Goal: Task Accomplishment & Management: Complete application form

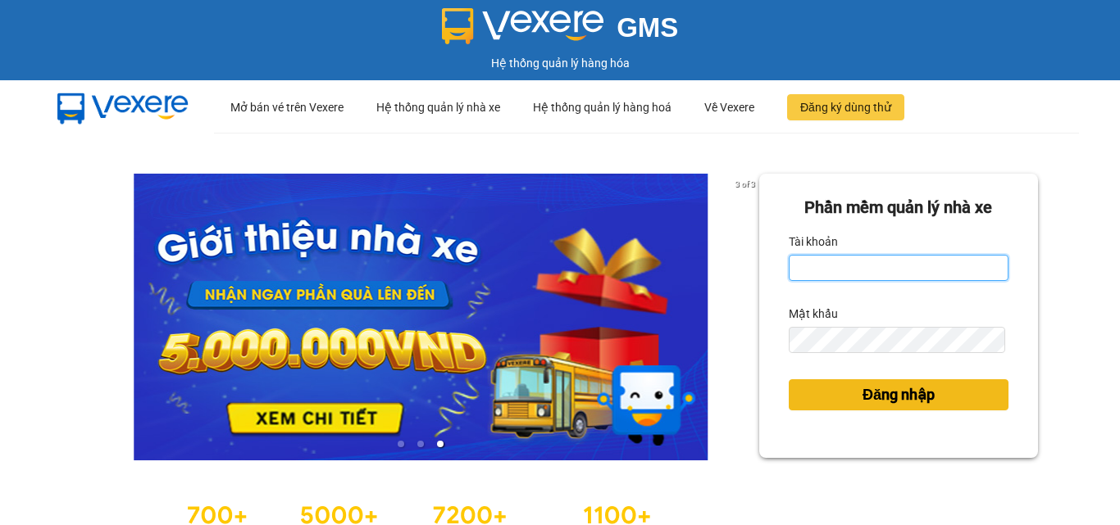
type input "khoq8.cohai"
click at [894, 386] on span "Đăng nhập" at bounding box center [898, 395] width 72 height 23
click at [879, 394] on span "Đăng nhập" at bounding box center [898, 395] width 72 height 23
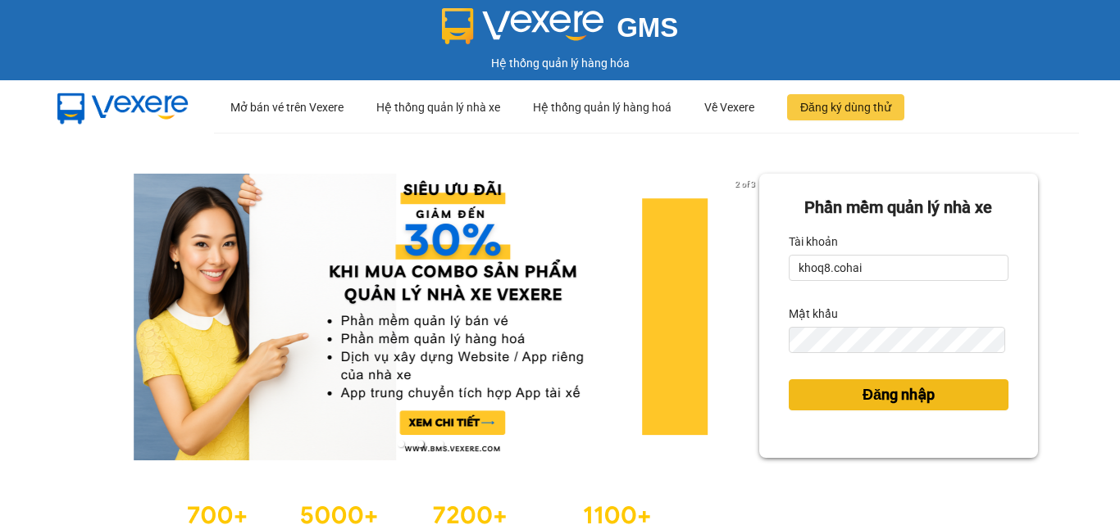
click at [879, 395] on span "Đăng nhập" at bounding box center [898, 395] width 72 height 23
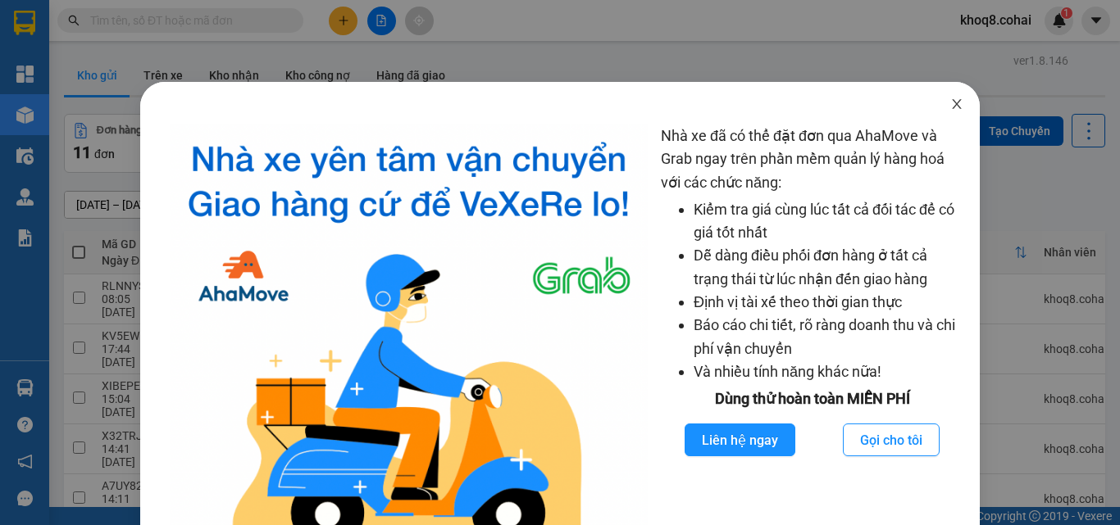
click at [950, 102] on icon "close" at bounding box center [956, 104] width 13 height 13
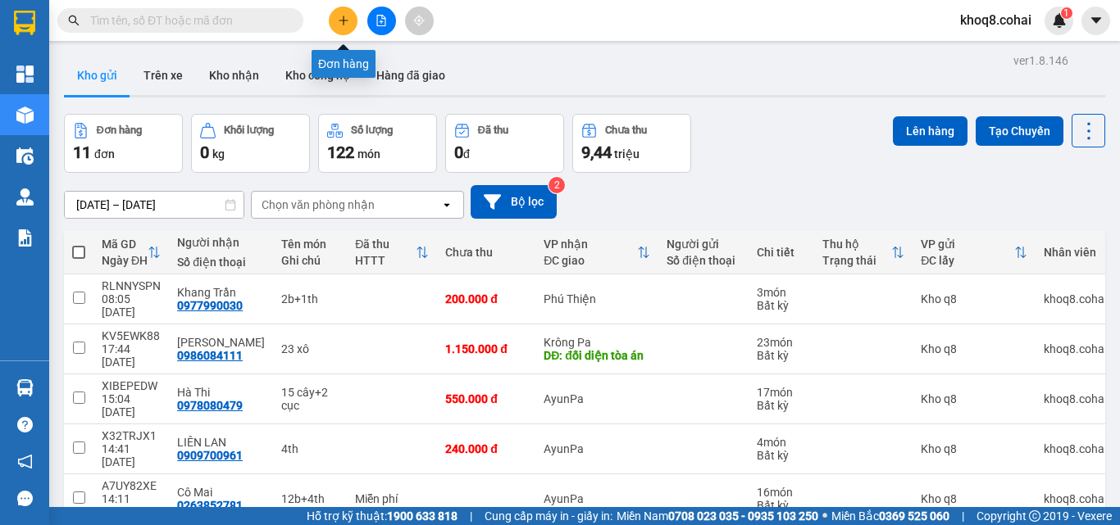
click at [342, 16] on icon "plus" at bounding box center [343, 20] width 11 height 11
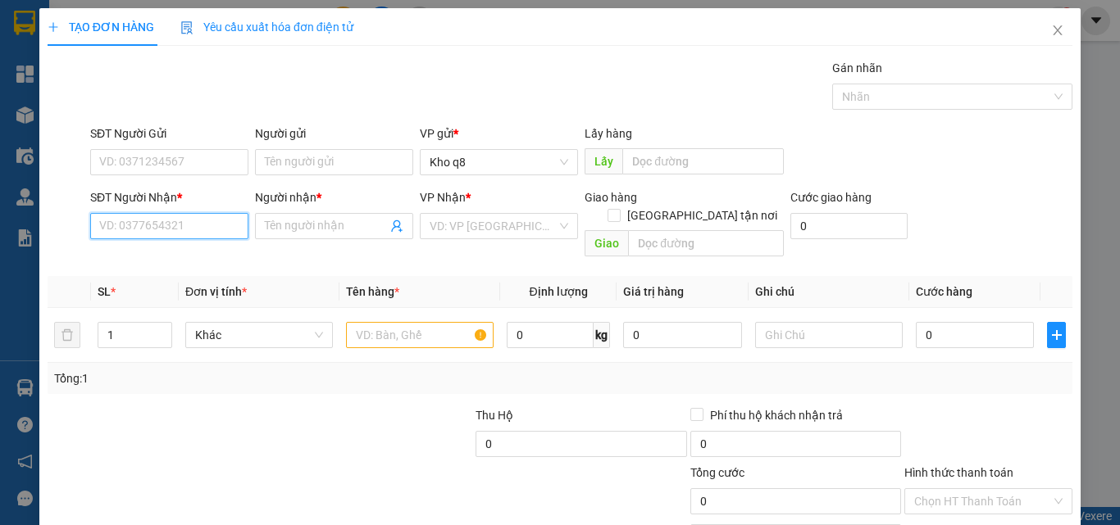
click at [128, 223] on input "SĐT Người Nhận *" at bounding box center [169, 226] width 158 height 26
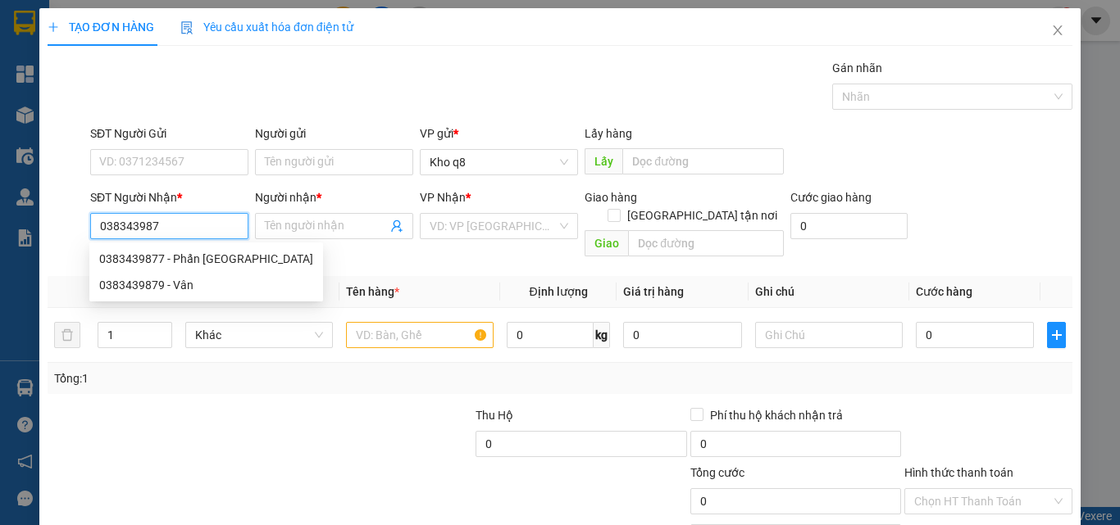
type input "0383439877"
click at [246, 257] on div "0383439877 - Phấn Hưng thịnh Phát" at bounding box center [206, 259] width 214 height 18
type input "Phấn Hưng thịnh Phát"
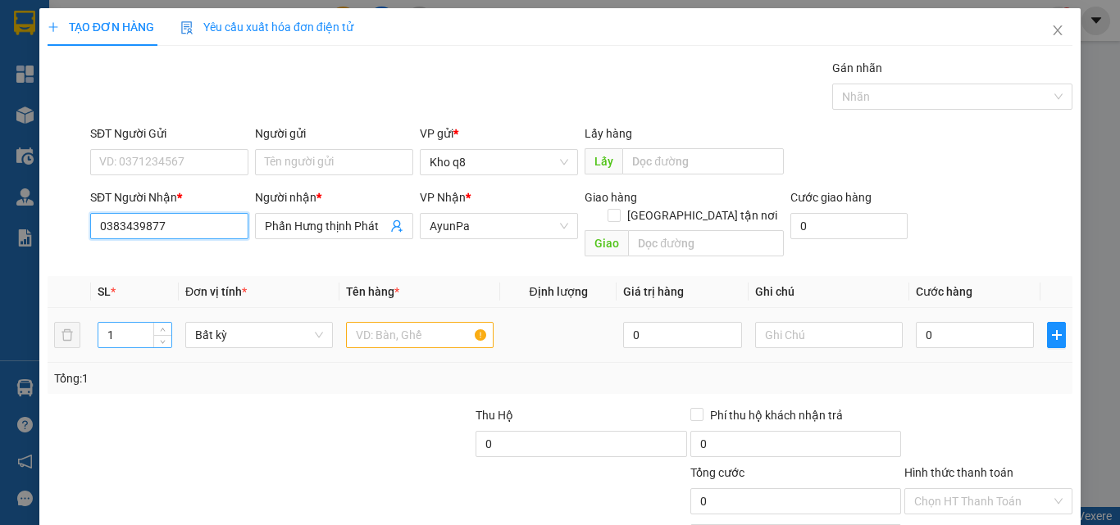
type input "0383439877"
click at [130, 323] on input "1" at bounding box center [134, 335] width 73 height 25
type input "2"
click at [398, 322] on input "text" at bounding box center [420, 335] width 148 height 26
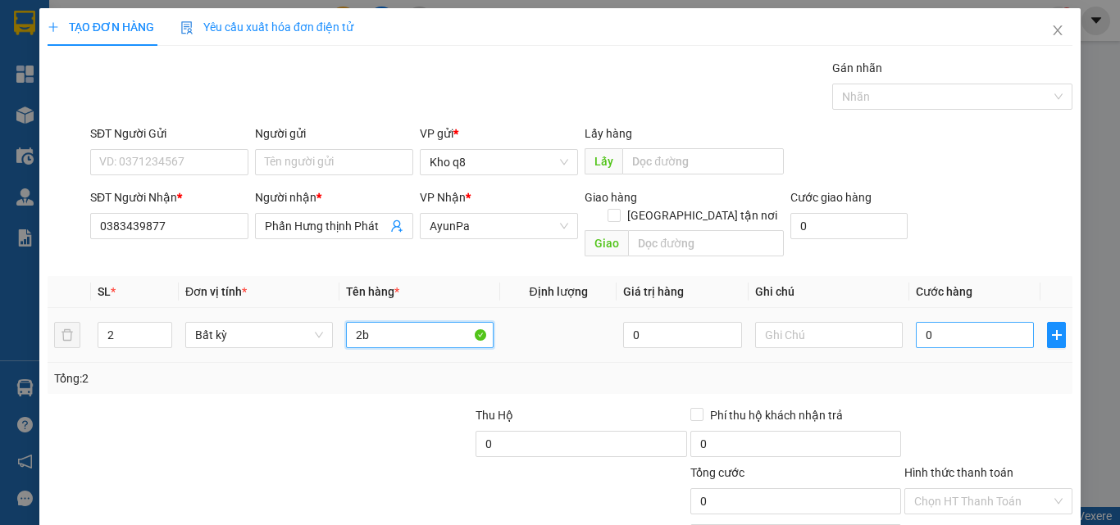
type input "2b"
click at [974, 325] on input "0" at bounding box center [974, 335] width 118 height 26
type input "1"
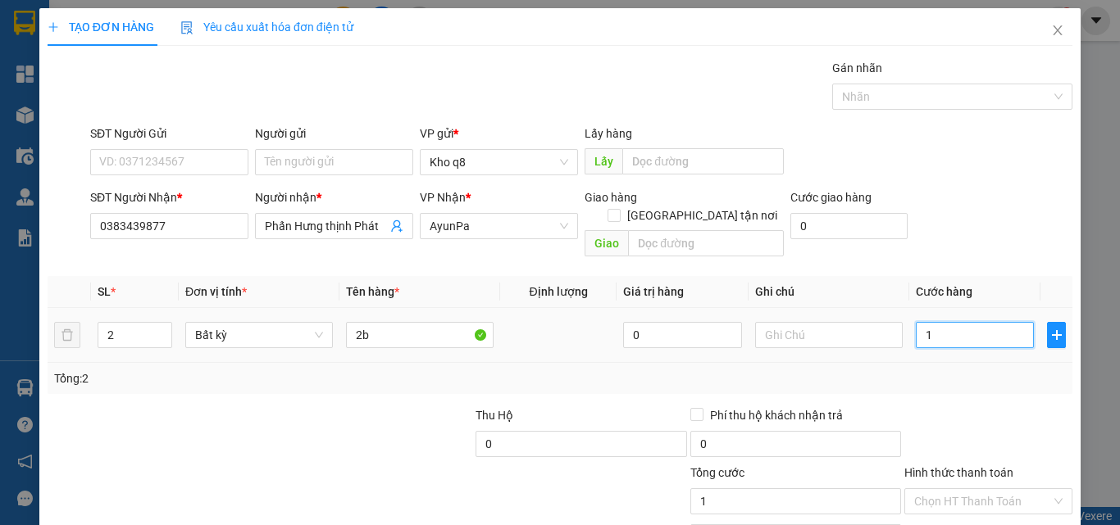
type input "14"
type input "140"
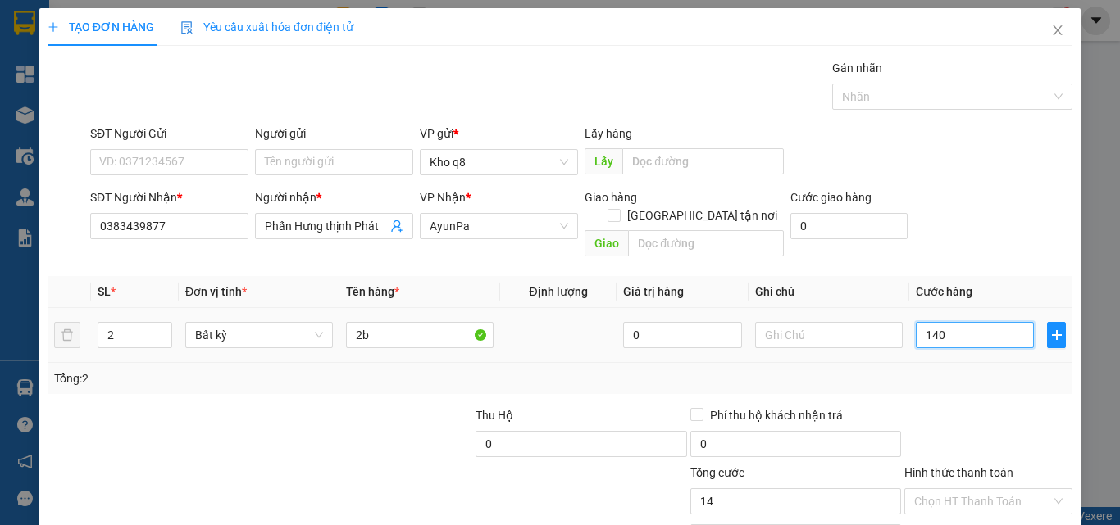
type input "140"
type input "140.000"
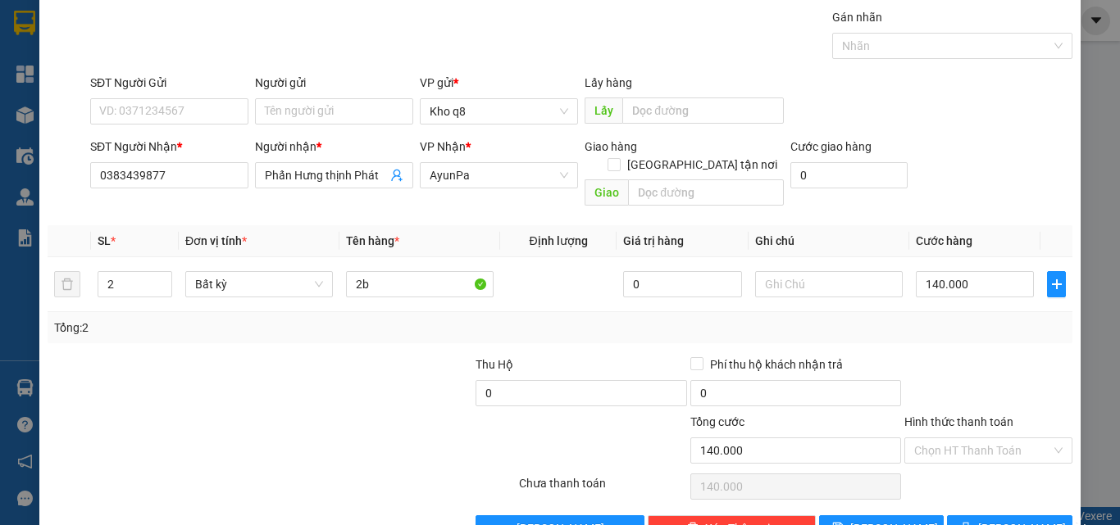
scroll to position [81, 0]
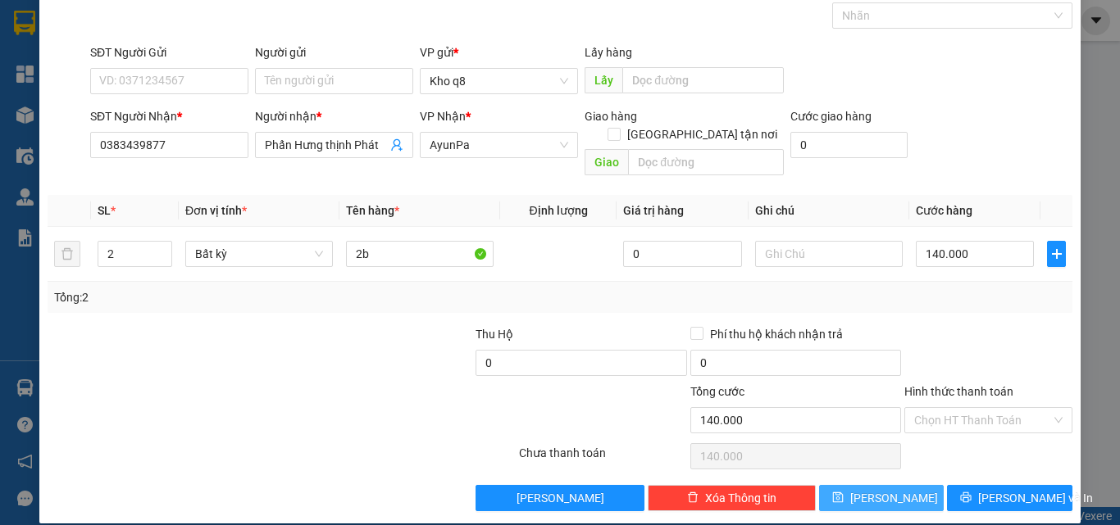
click at [886, 489] on span "Lưu" at bounding box center [894, 498] width 88 height 18
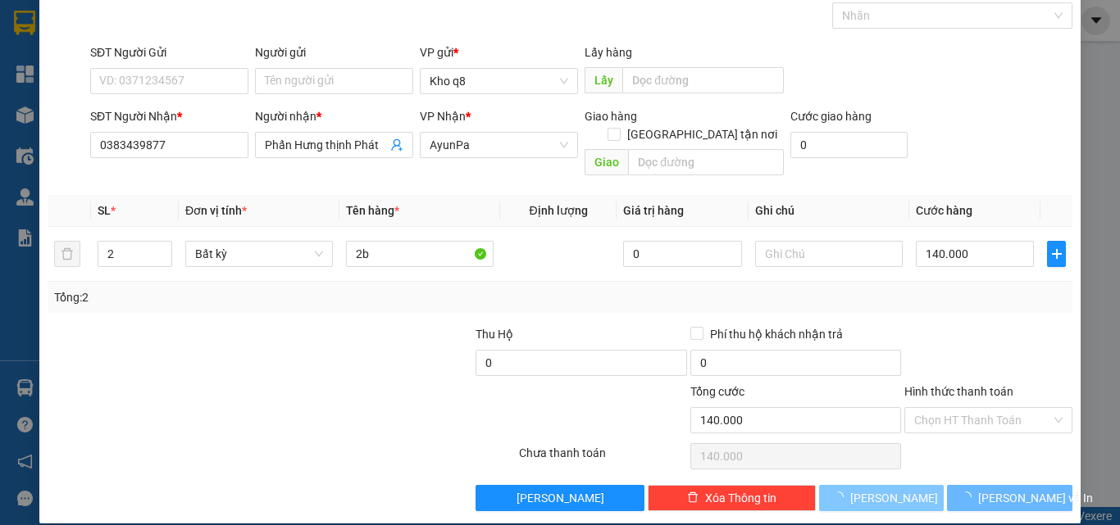
type input "1"
type input "0"
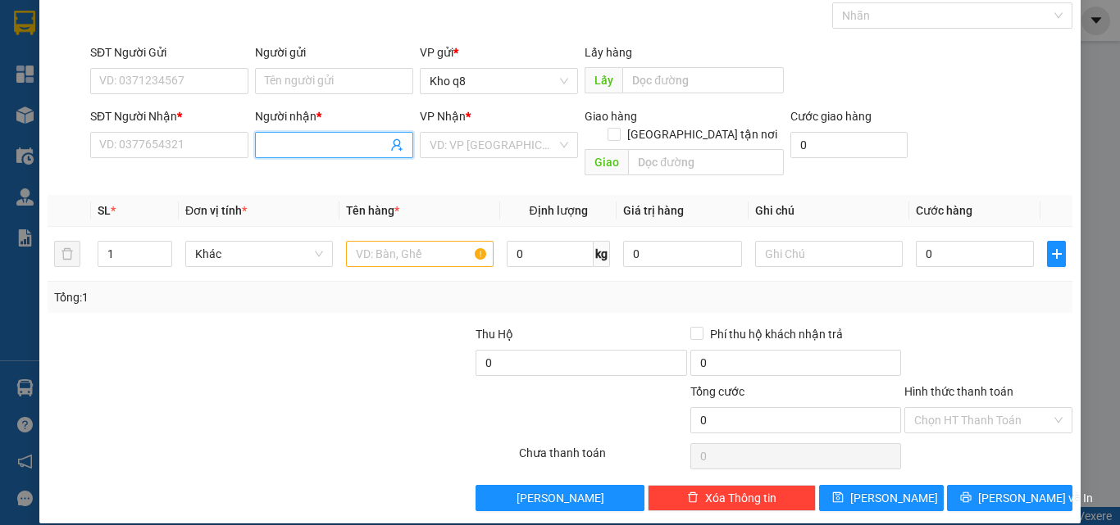
click at [305, 145] on input "Người nhận *" at bounding box center [326, 145] width 122 height 18
click at [184, 145] on input "SĐT Người Nhận *" at bounding box center [169, 145] width 158 height 26
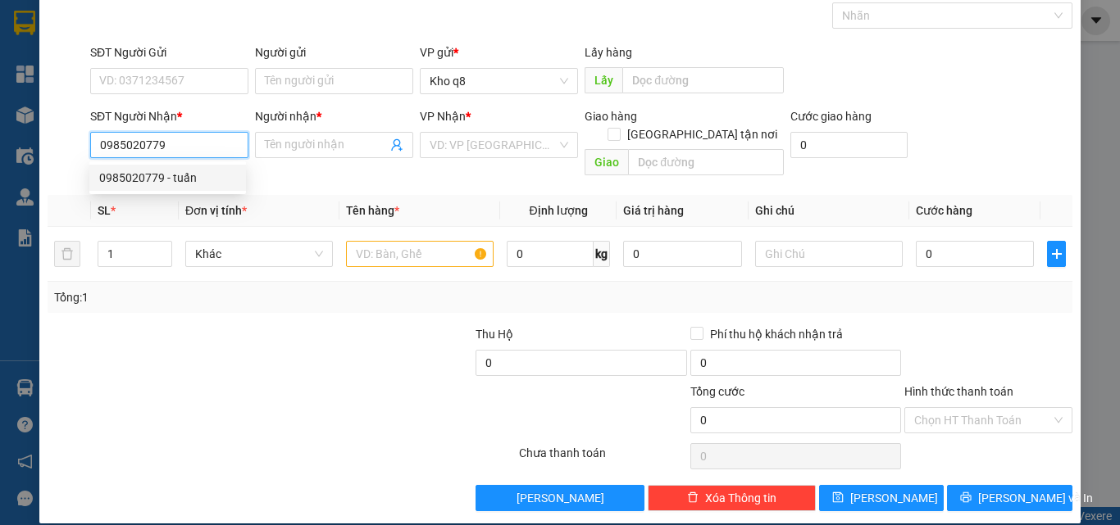
click at [119, 148] on input "0985020779" at bounding box center [169, 145] width 158 height 26
click at [210, 150] on input "0965020779" at bounding box center [169, 145] width 158 height 26
click at [155, 141] on input "09657692516" at bounding box center [169, 145] width 158 height 26
type input "0965769216"
click at [203, 180] on div "0965769216 - Hảo Cao Nguyên" at bounding box center [203, 178] width 208 height 18
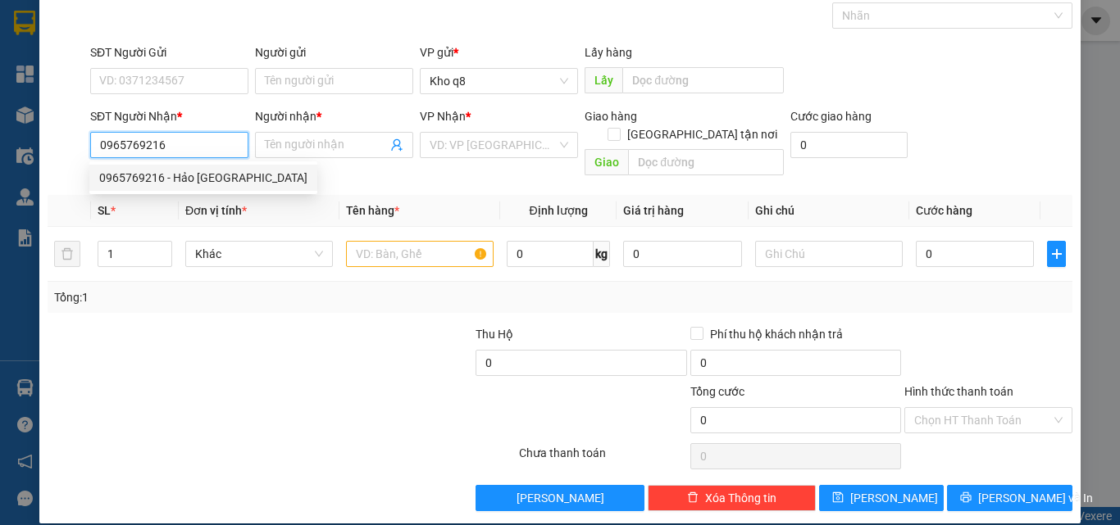
type input "Hảo Cao Nguyên"
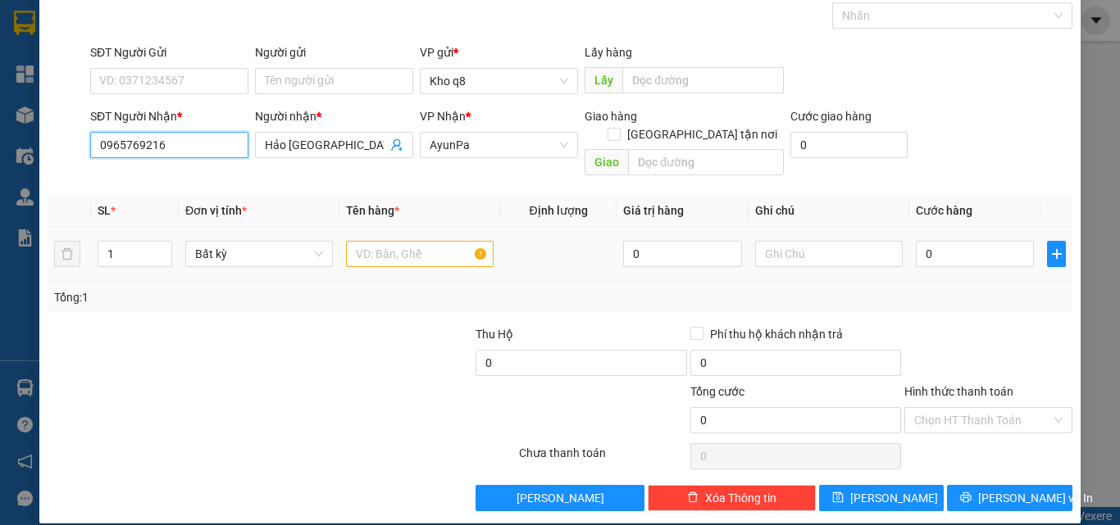
type input "0965769216"
click at [405, 241] on input "text" at bounding box center [420, 254] width 148 height 26
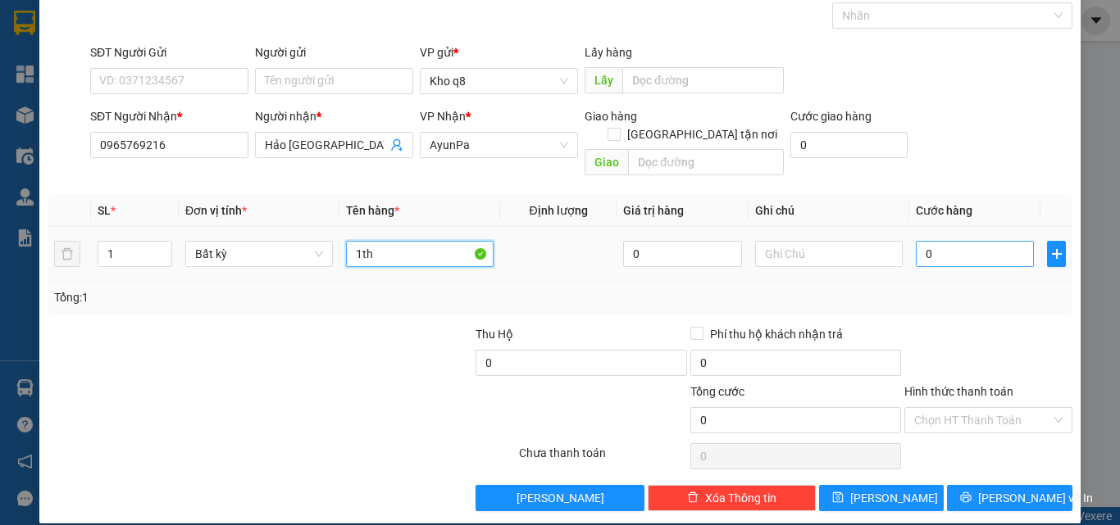
type input "1th"
click at [932, 241] on input "0" at bounding box center [974, 254] width 118 height 26
type input "6"
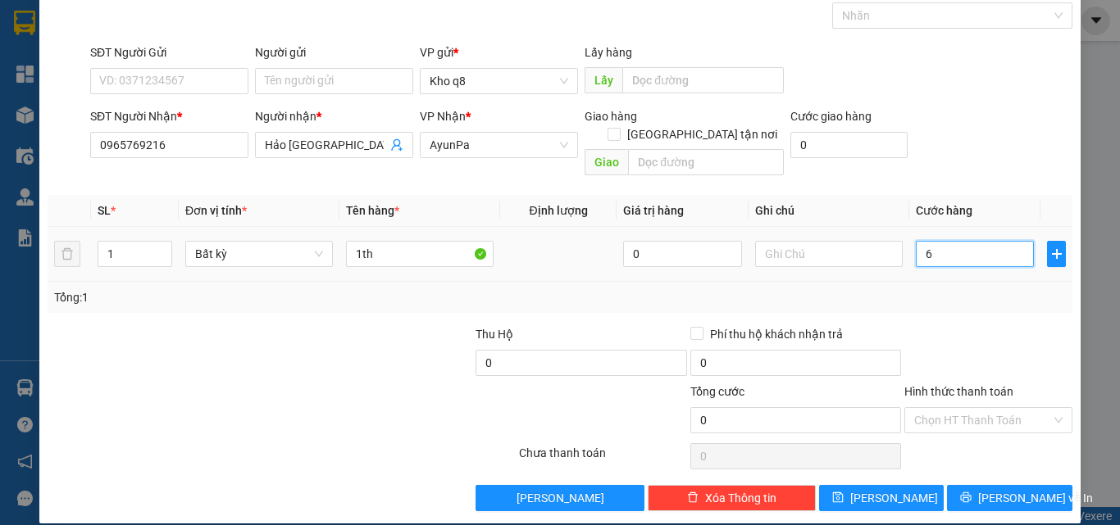
type input "6"
type input "60"
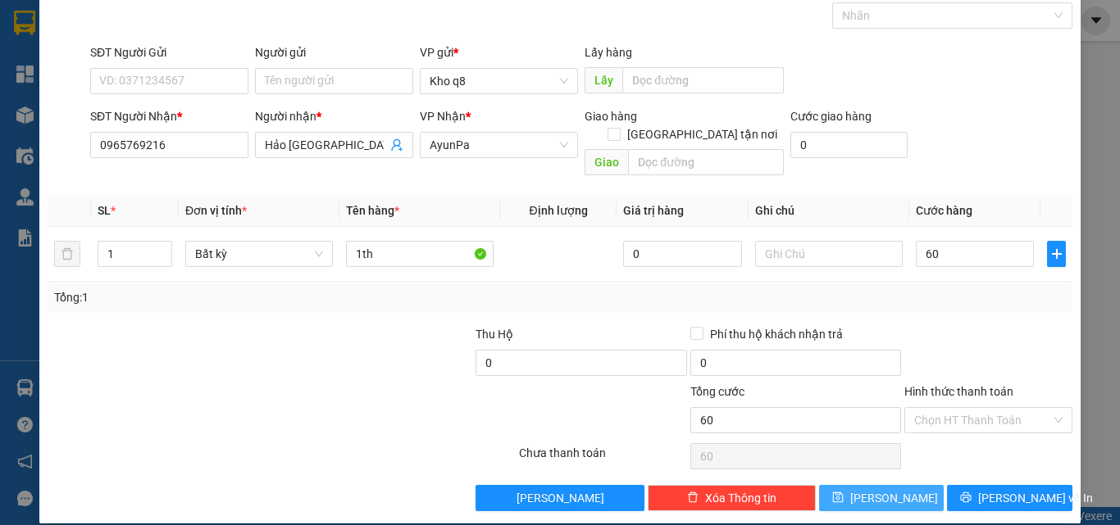
click at [871, 489] on span "Lưu" at bounding box center [894, 498] width 88 height 18
type input "60.000"
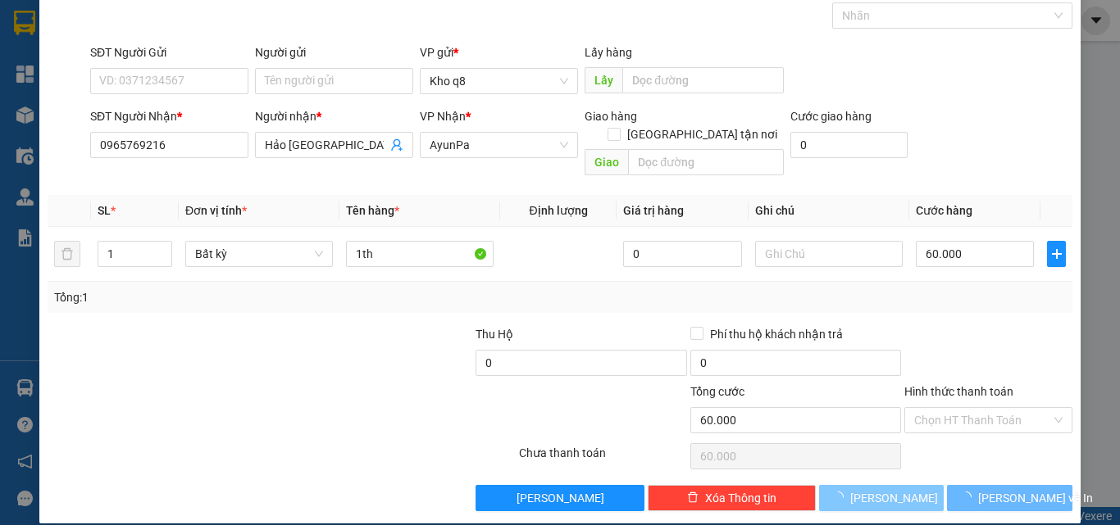
type input "0"
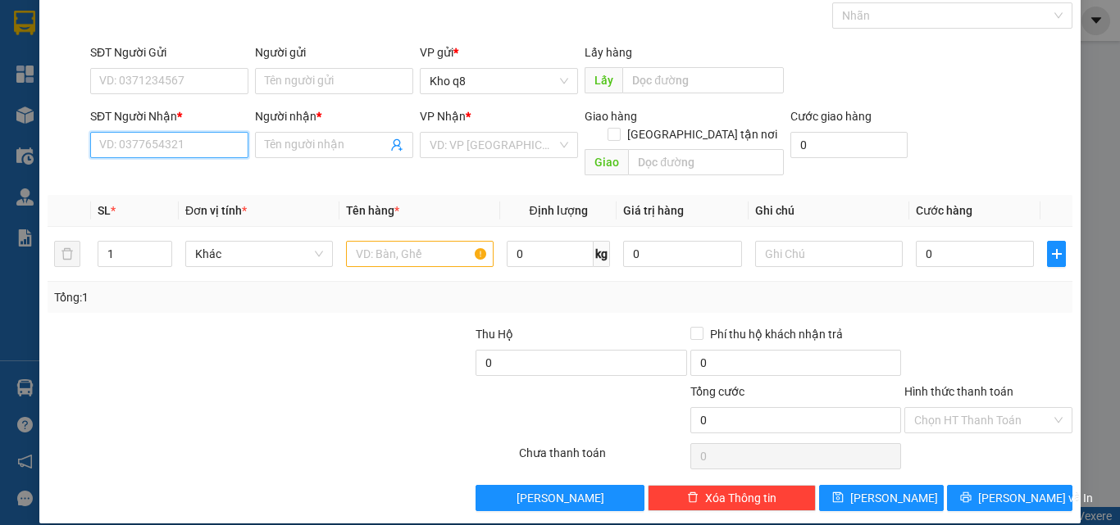
click at [130, 144] on input "SĐT Người Nhận *" at bounding box center [169, 145] width 158 height 26
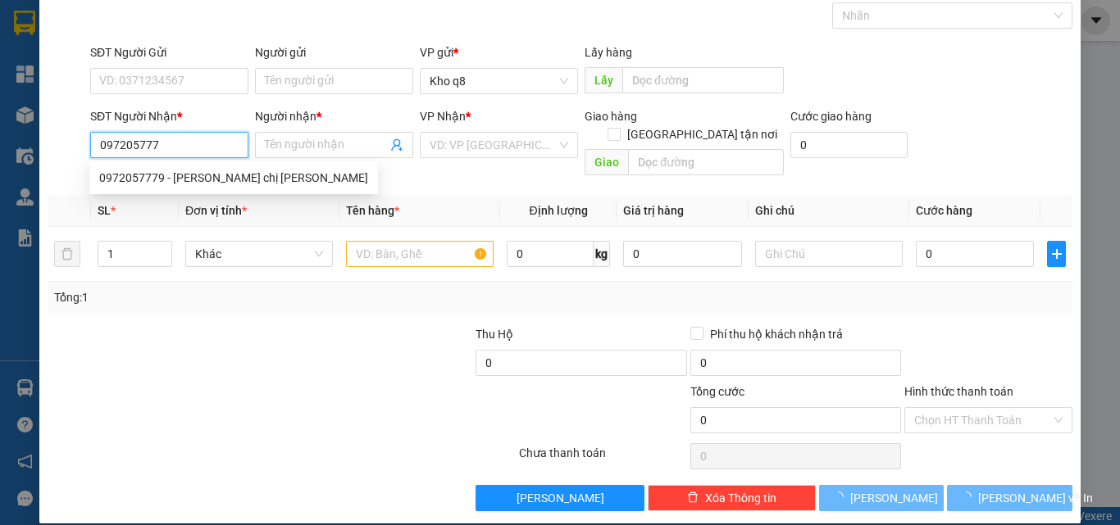
type input "0972057779"
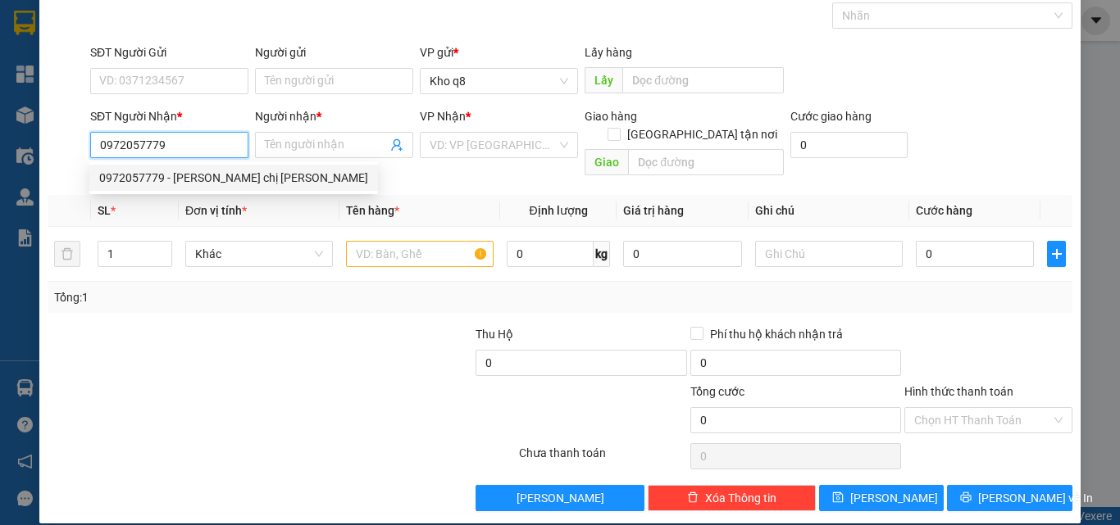
click at [131, 177] on div "0972057779 - Minh Hải chị Tú" at bounding box center [233, 178] width 269 height 18
type input "Minh Hải chị Tú"
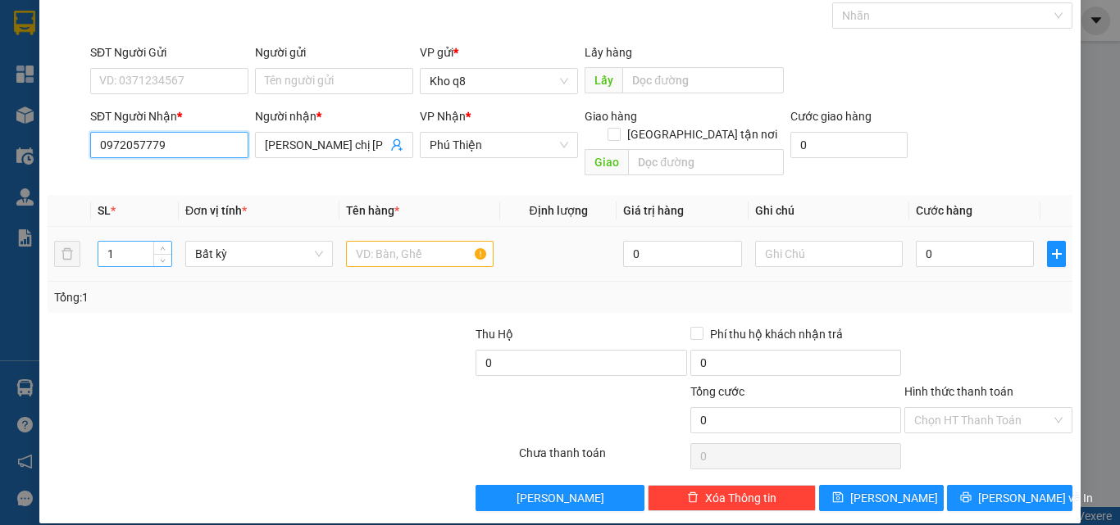
type input "0972057779"
click at [138, 242] on input "1" at bounding box center [134, 254] width 73 height 25
type input "17"
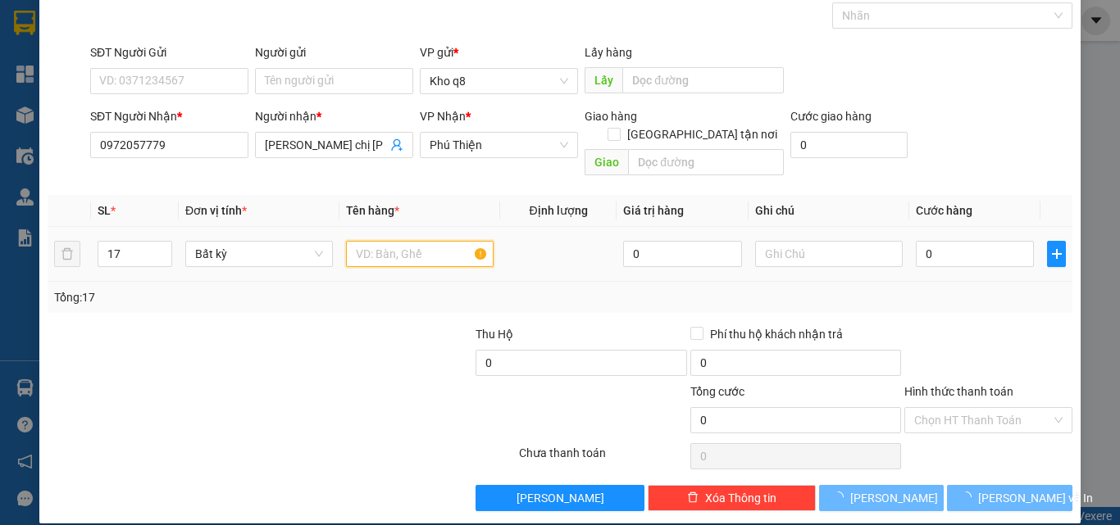
click at [361, 241] on input "text" at bounding box center [420, 254] width 148 height 26
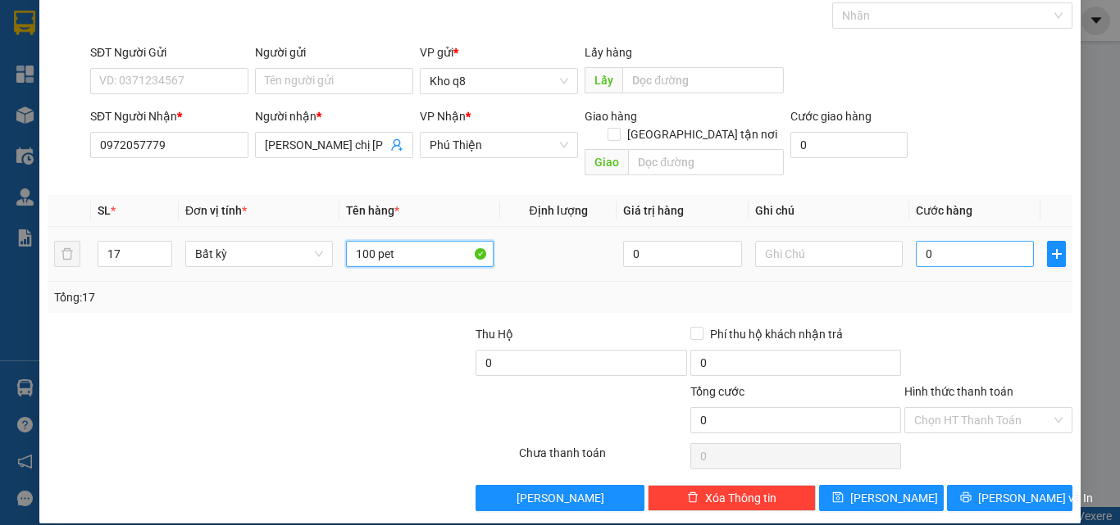
type input "100 pet"
click at [936, 241] on input "0" at bounding box center [974, 254] width 118 height 26
type input "5"
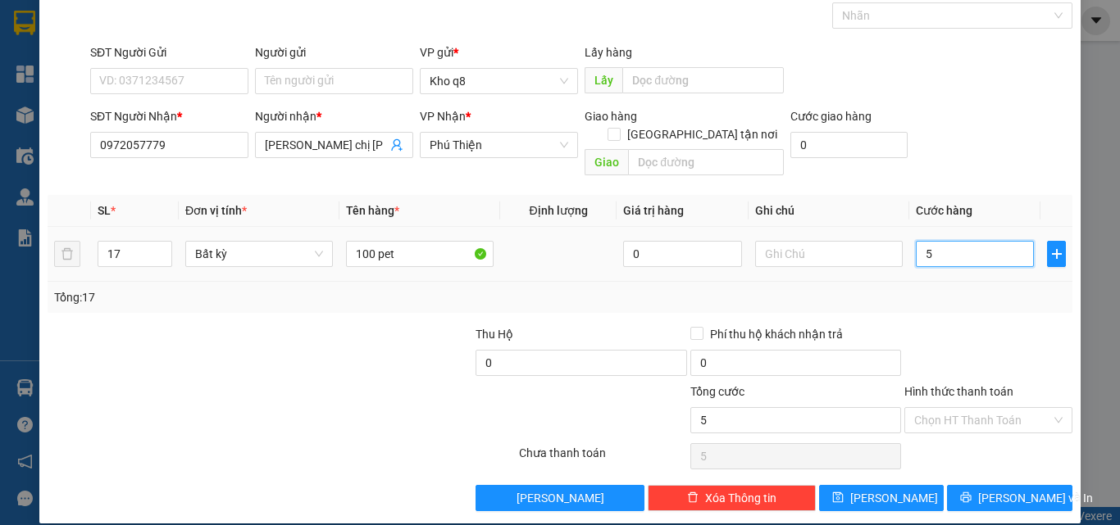
type input "50"
type input "500"
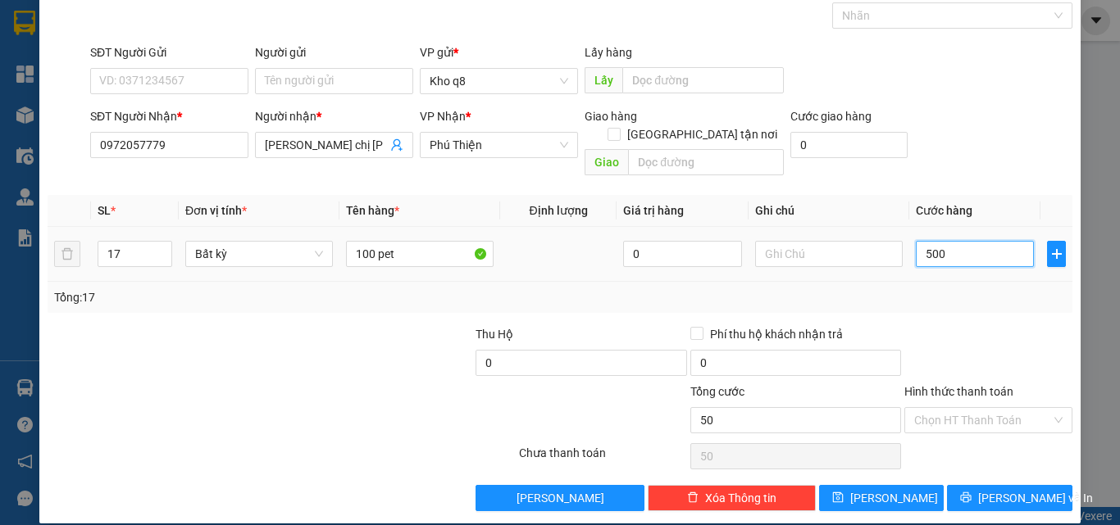
type input "500"
type input "500.000"
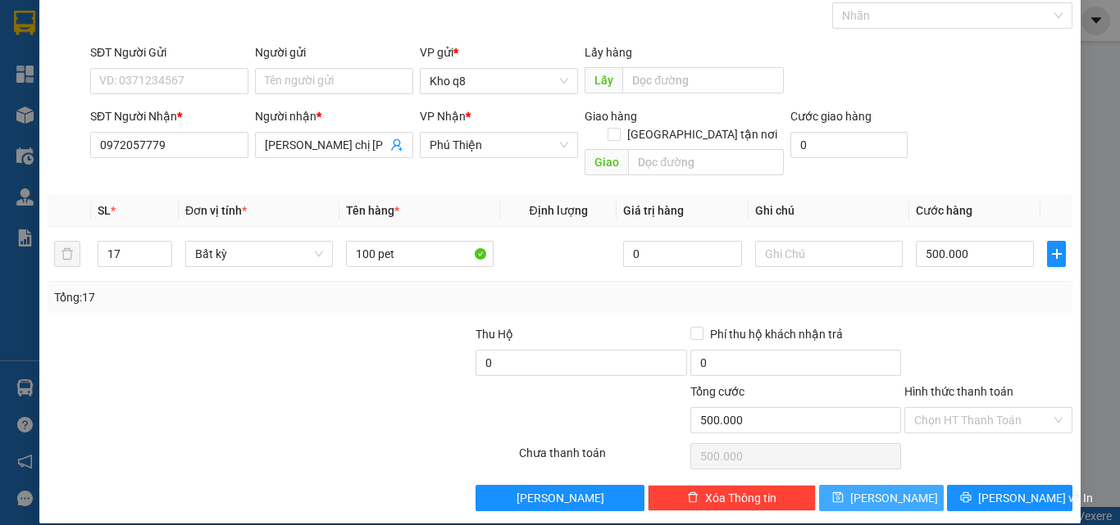
click at [875, 489] on span "Lưu" at bounding box center [894, 498] width 88 height 18
type input "1"
type input "0"
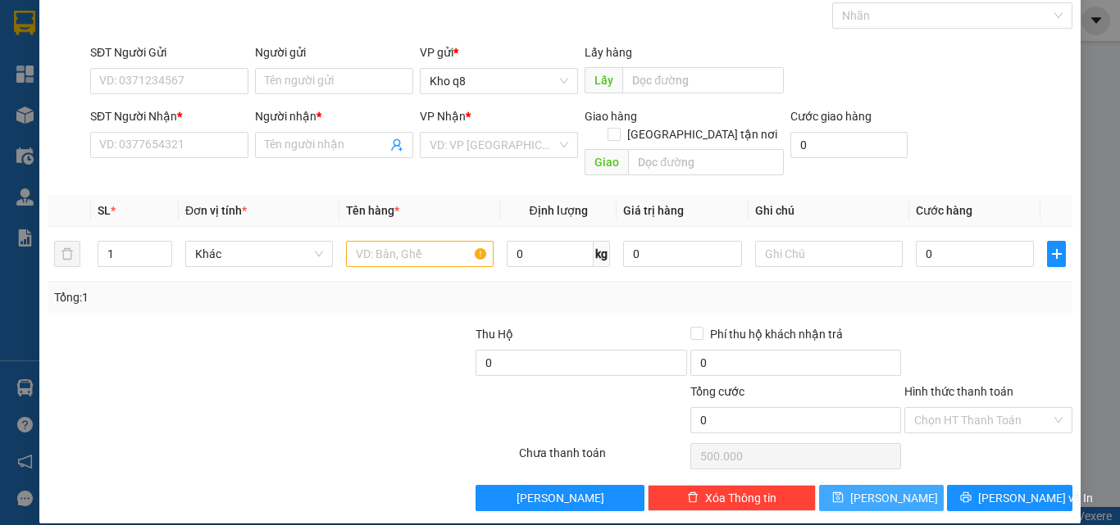
type input "0"
click at [287, 143] on input "Người nhận *" at bounding box center [326, 145] width 122 height 18
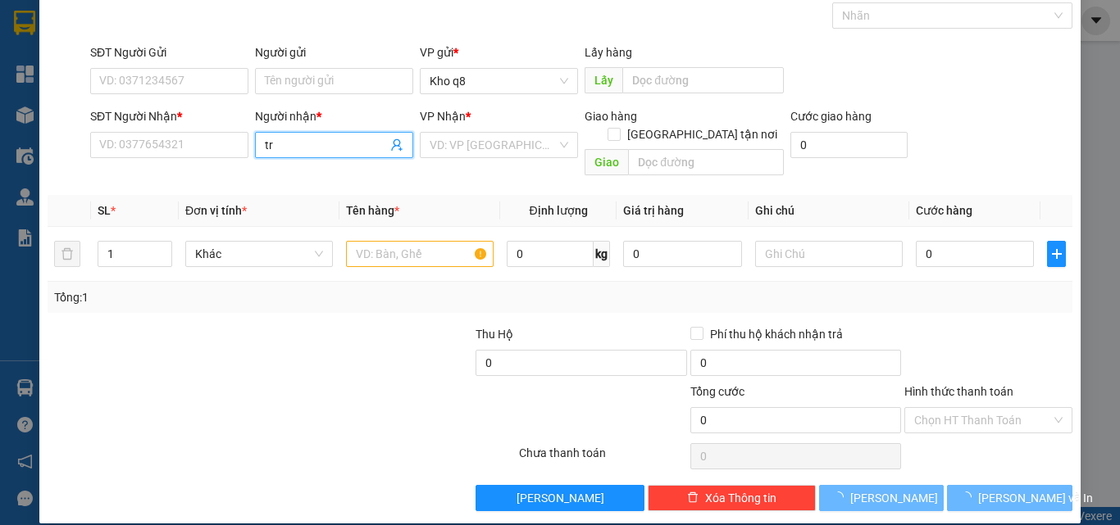
paste input "ọng"
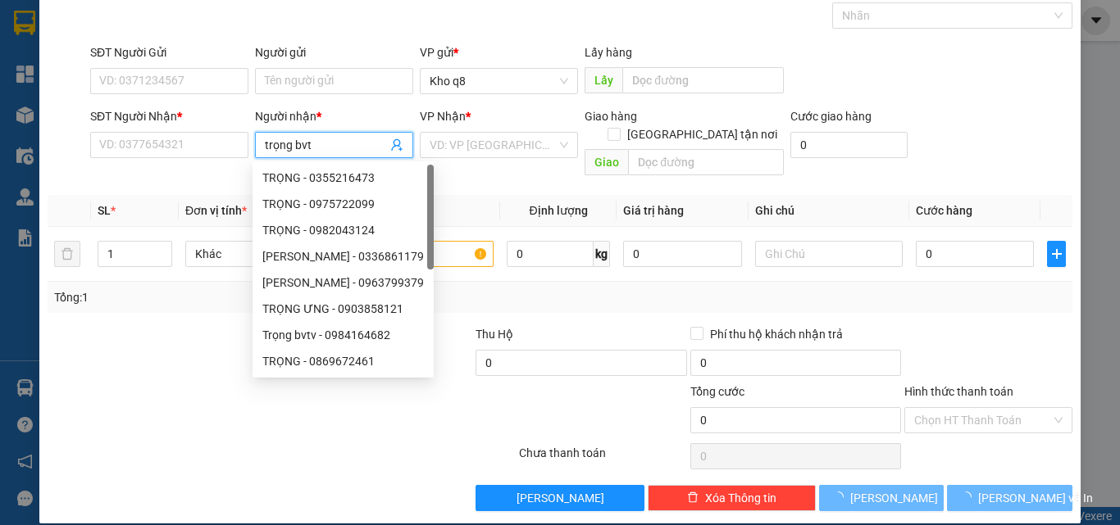
type input "trọng bvtv"
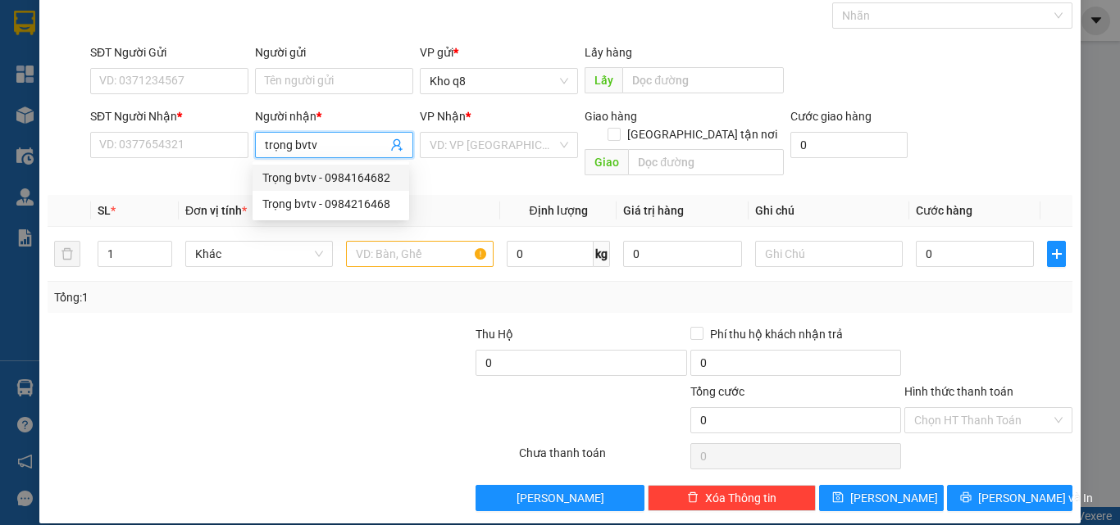
click at [370, 175] on div "Trọng bvtv - 0984164682" at bounding box center [330, 178] width 137 height 18
type input "0984164682"
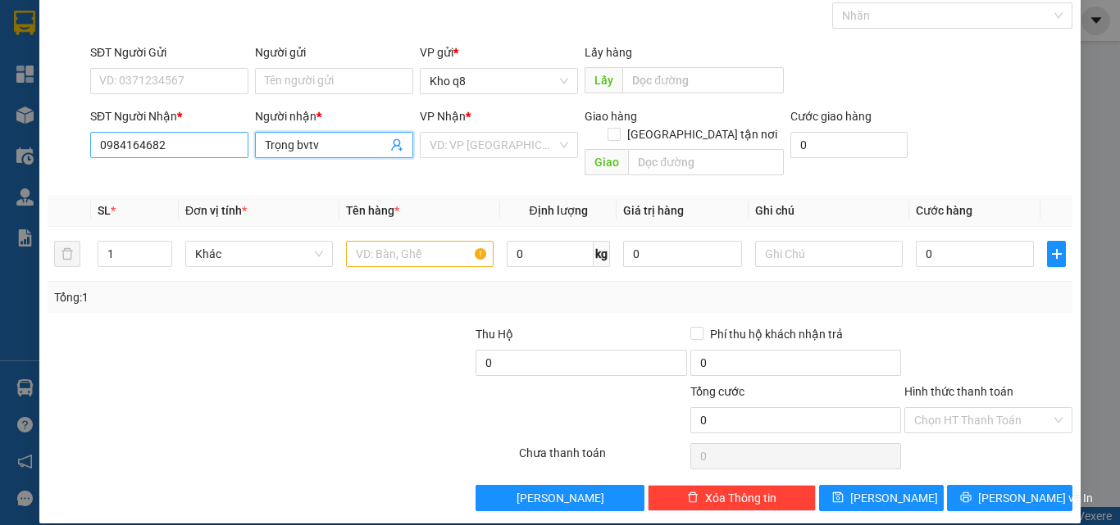
type input "Trọng bvtv"
click at [184, 132] on input "0984164682" at bounding box center [169, 145] width 158 height 26
type input "0984164682"
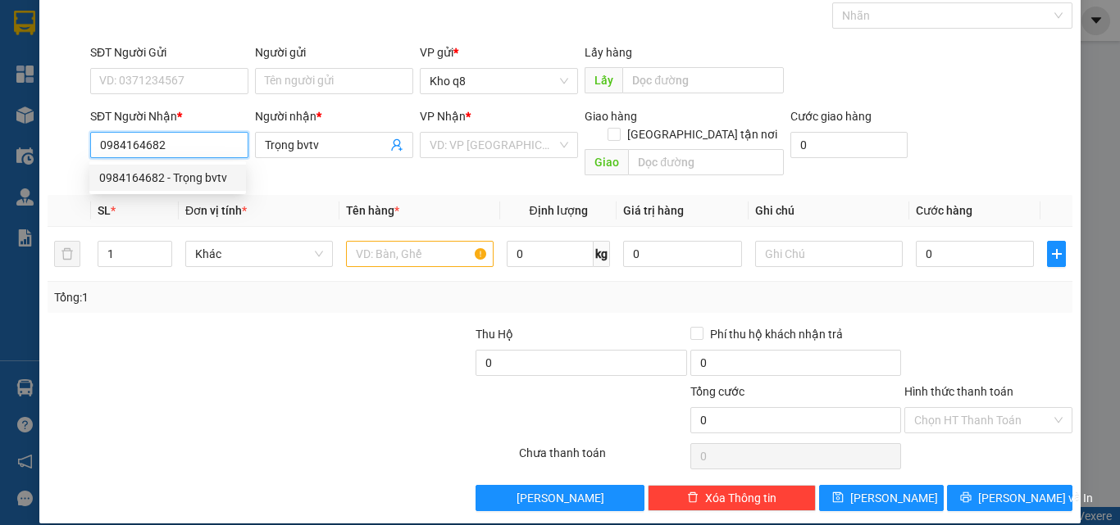
click at [146, 179] on div "0984164682 - Trọng bvtv" at bounding box center [167, 178] width 137 height 18
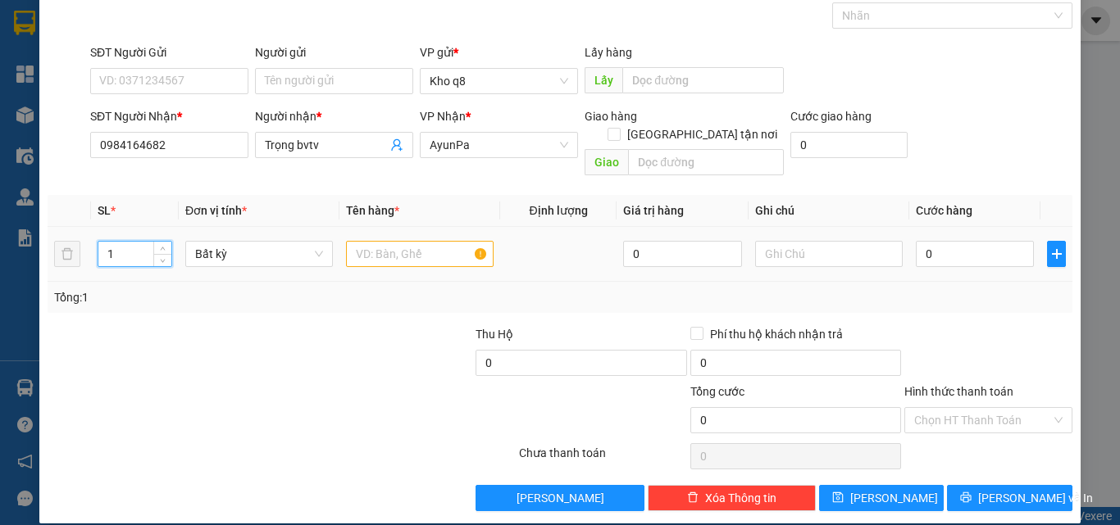
click at [124, 242] on input "1" at bounding box center [134, 254] width 73 height 25
type input "11"
click at [379, 241] on input "text" at bounding box center [420, 254] width 148 height 26
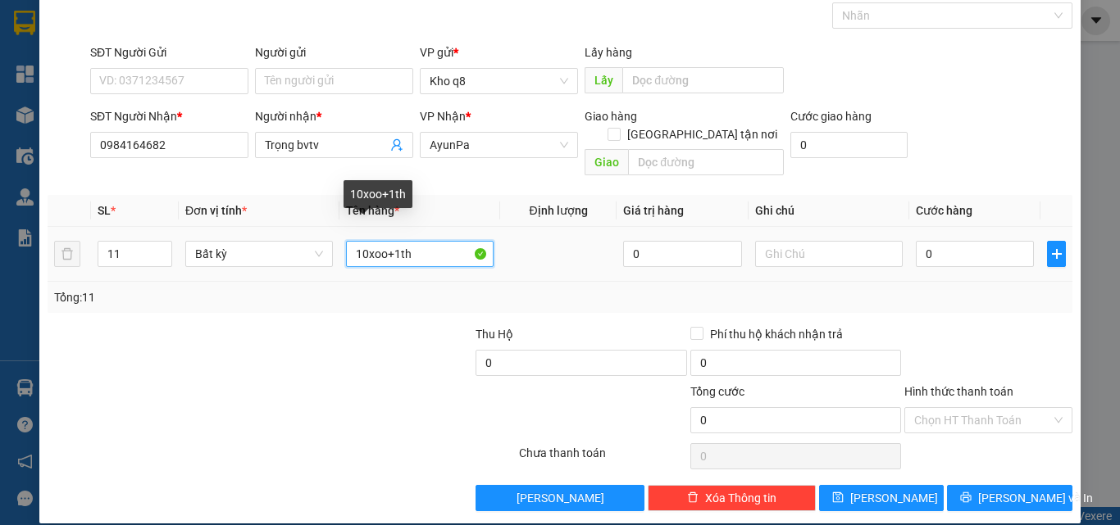
click at [385, 241] on input "10xoo+1th" at bounding box center [420, 254] width 148 height 26
paste input "ô"
click at [407, 241] on input "1th+1th" at bounding box center [420, 254] width 148 height 26
paste input "ô"
type input "1th+1 xô"
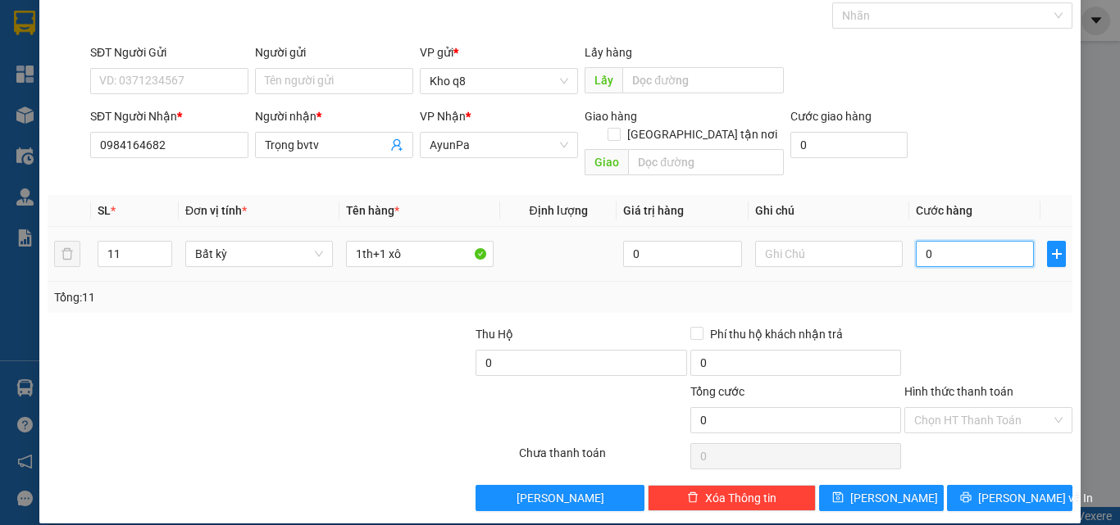
click at [951, 241] on input "0" at bounding box center [974, 254] width 118 height 26
type input "6"
type input "66"
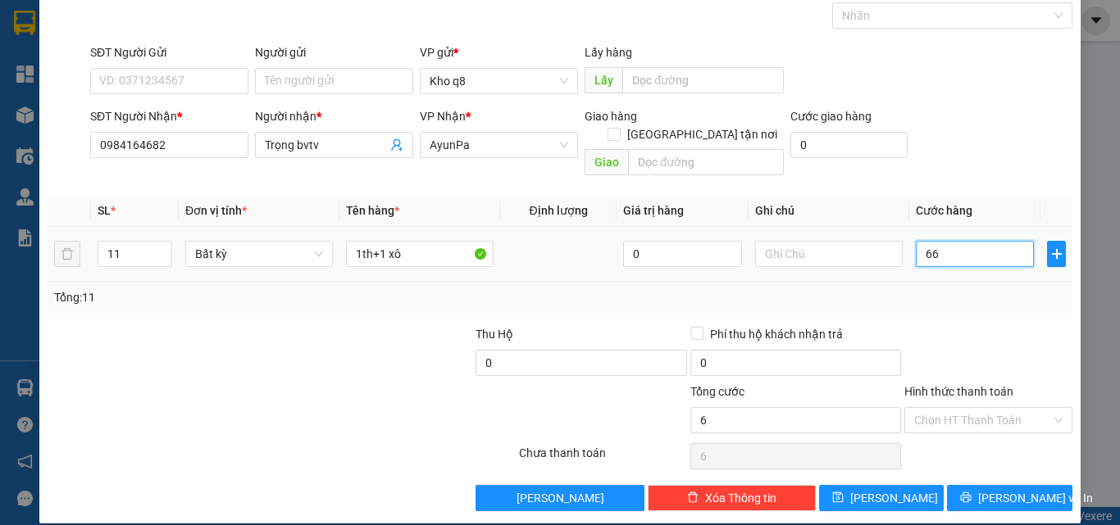
type input "66"
type input "666"
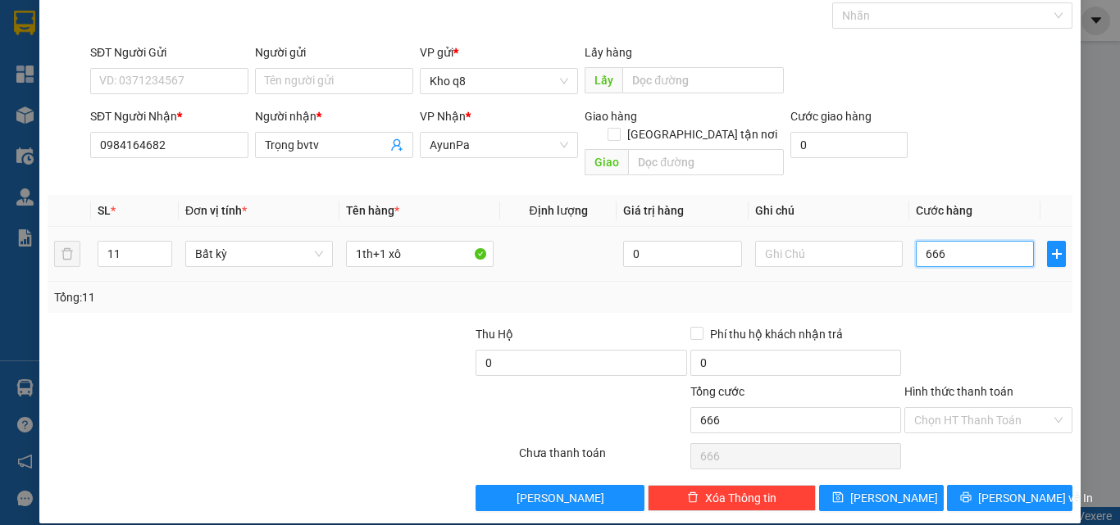
type input "66"
type input "660"
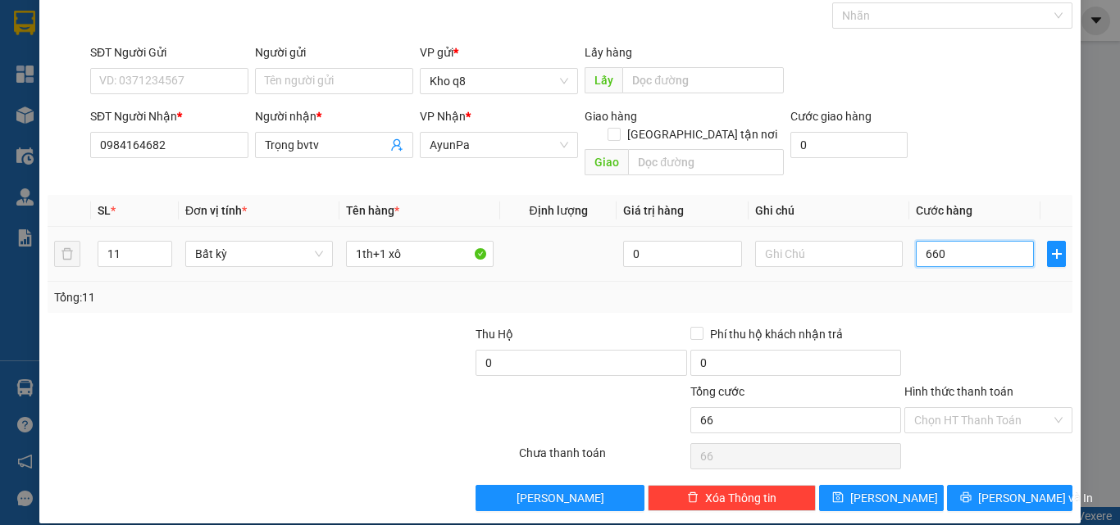
type input "660"
type input "660.000"
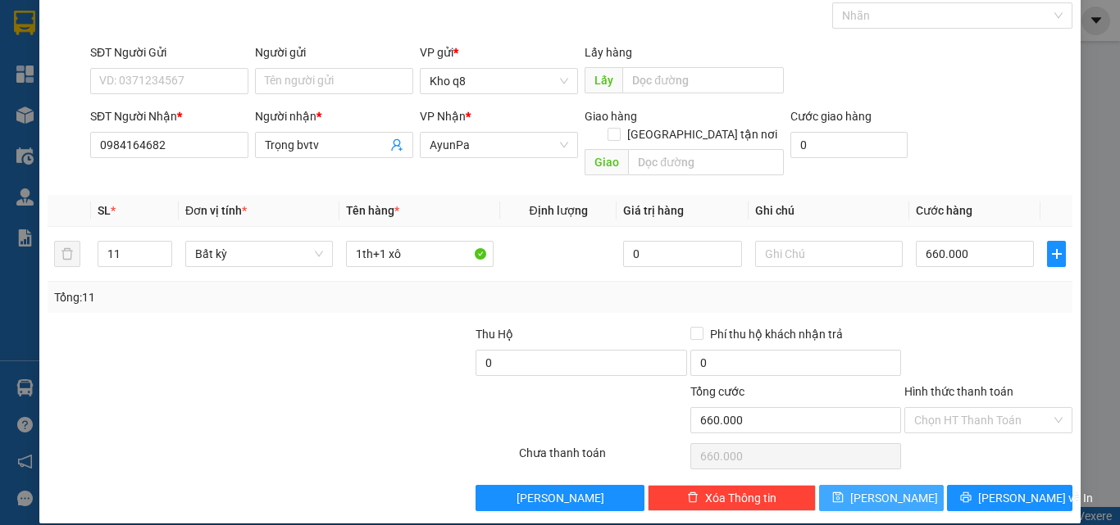
click at [839, 485] on button "Lưu" at bounding box center [881, 498] width 125 height 26
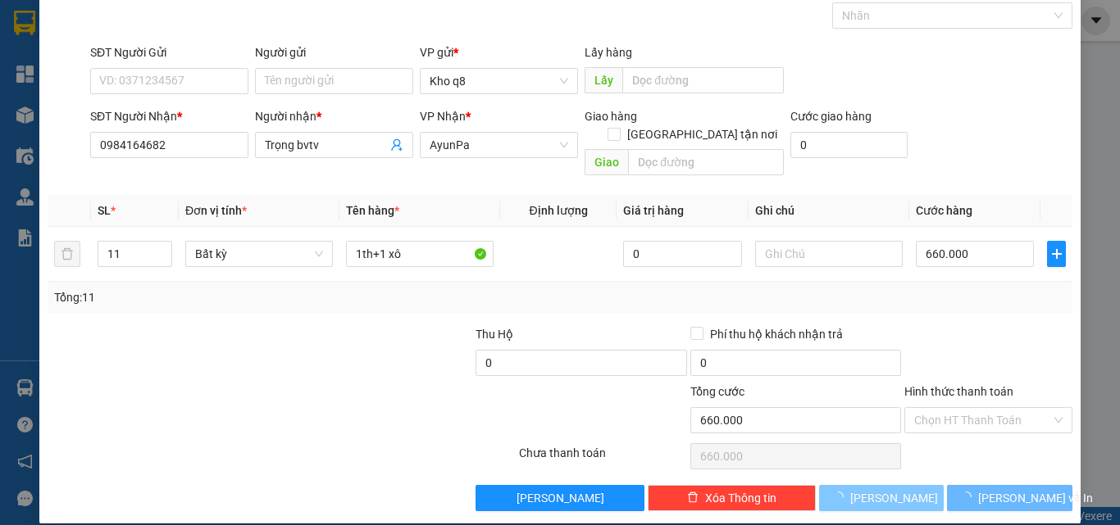
type input "1"
type input "0"
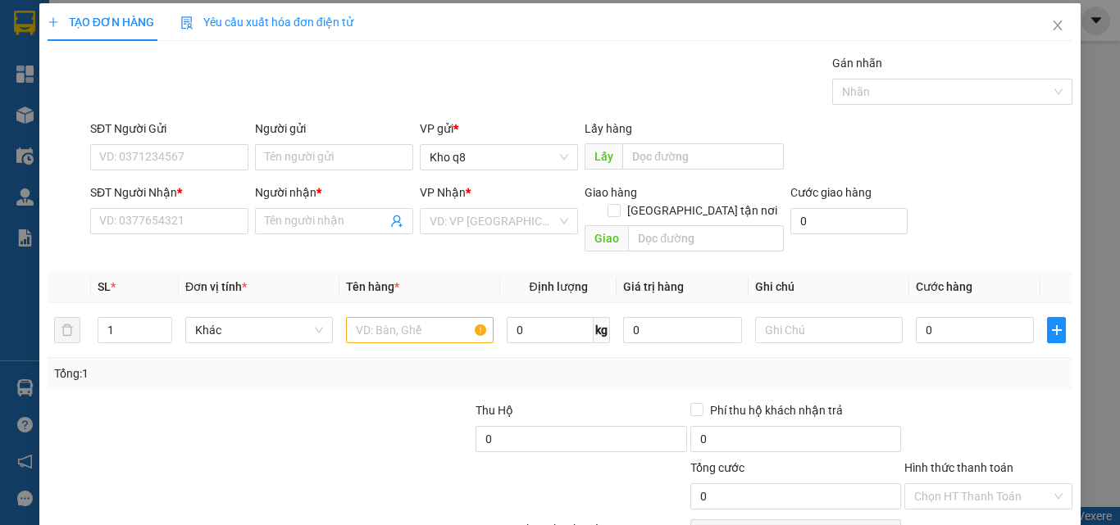
scroll to position [0, 0]
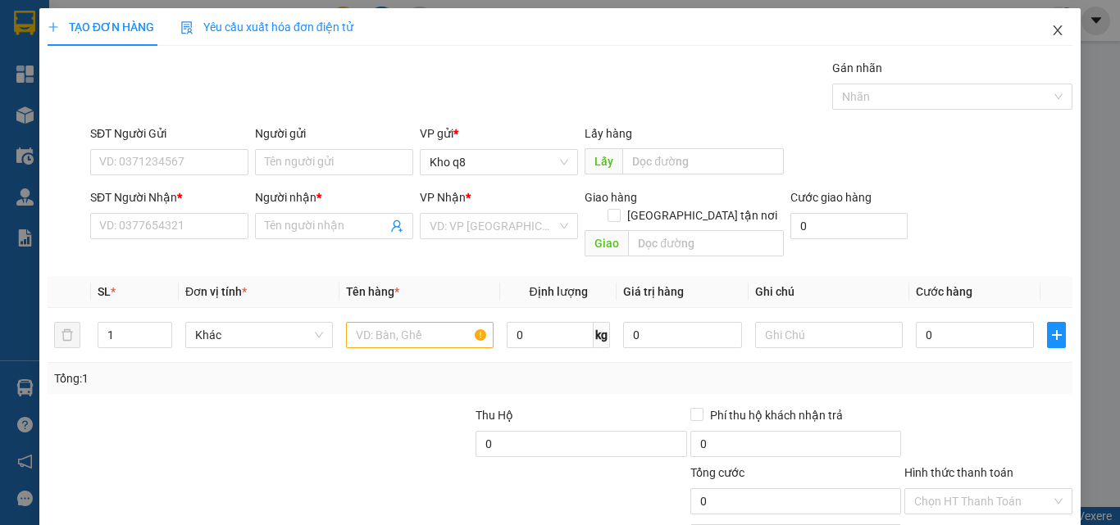
click at [1051, 30] on icon "close" at bounding box center [1057, 30] width 13 height 13
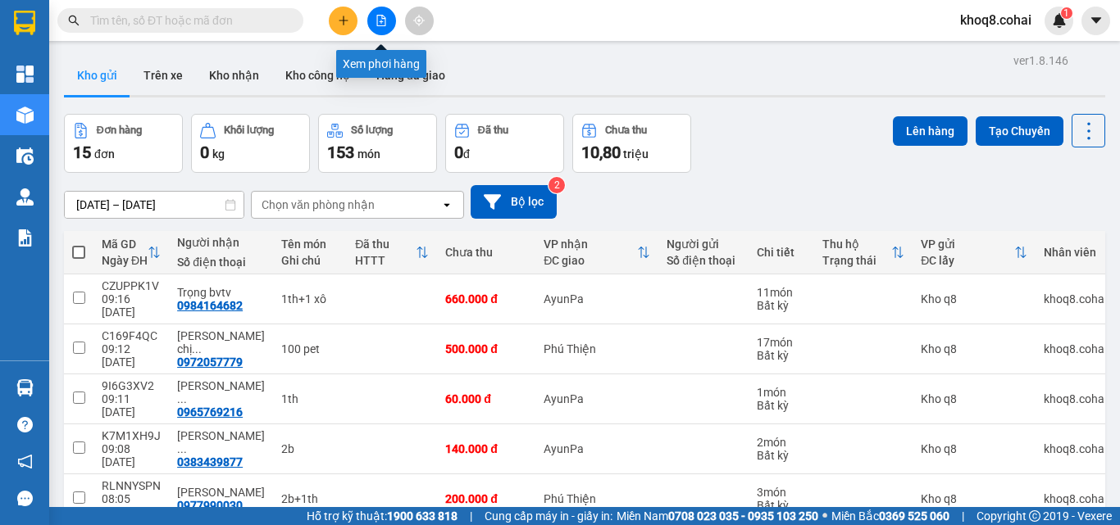
click at [375, 17] on icon "file-add" at bounding box center [380, 20] width 11 height 11
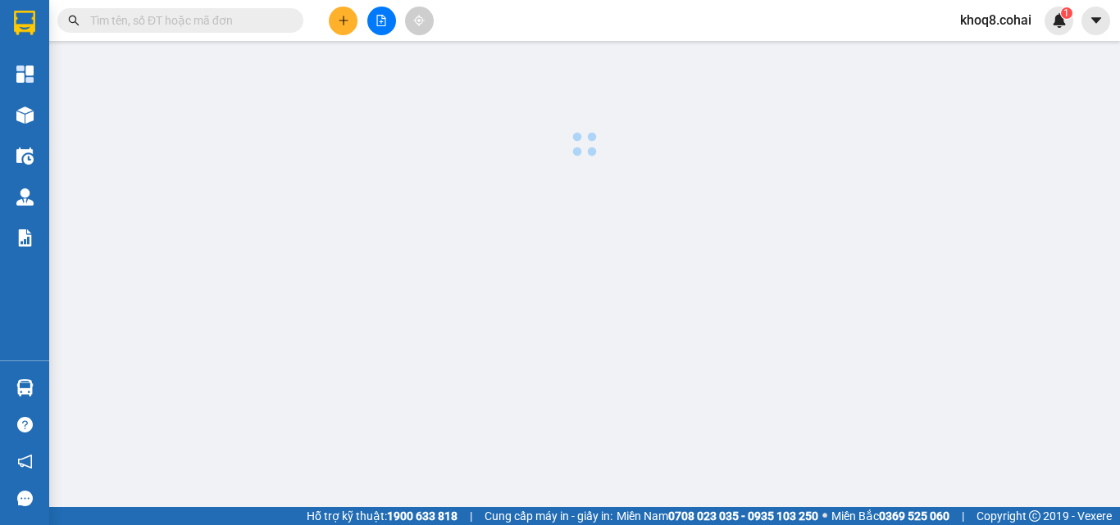
click at [375, 17] on icon "file-add" at bounding box center [380, 20] width 11 height 11
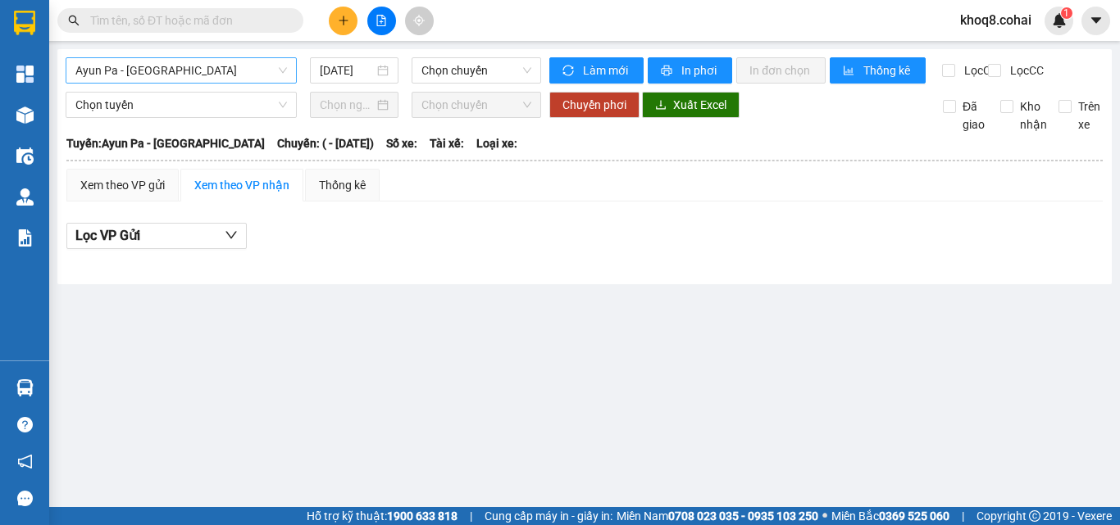
click at [192, 67] on span "Ayun Pa - [GEOGRAPHIC_DATA]" at bounding box center [180, 70] width 211 height 25
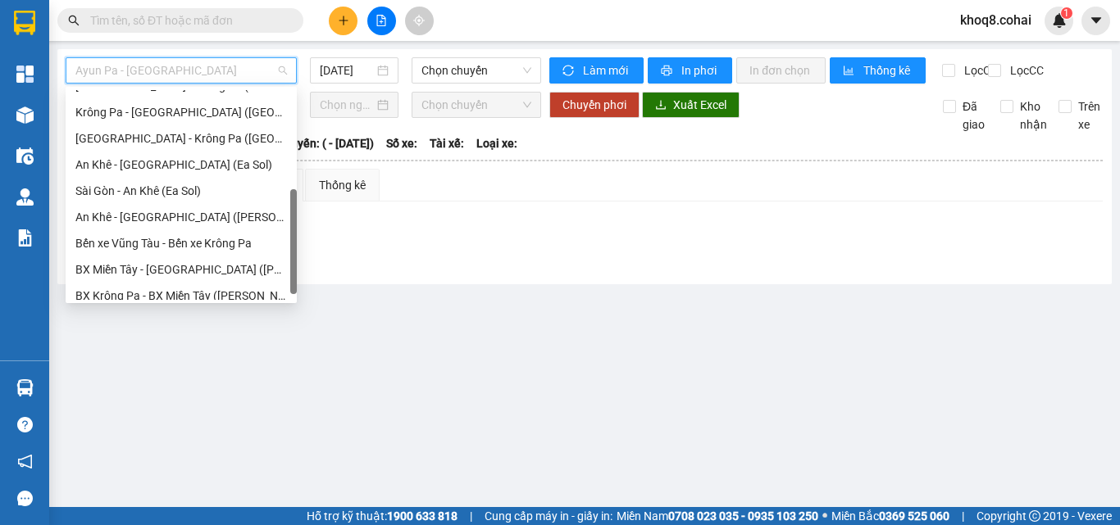
scroll to position [236, 0]
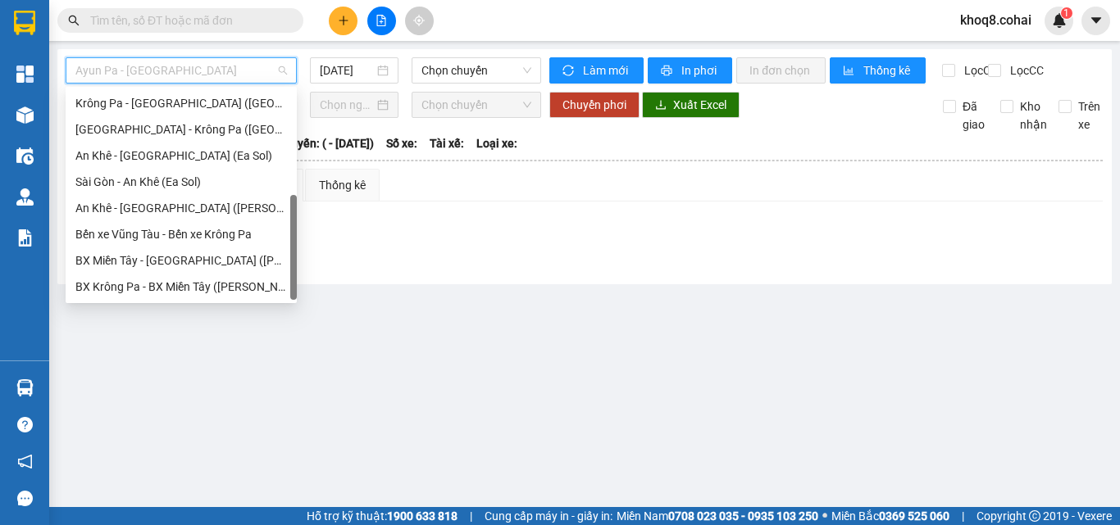
drag, startPoint x: 293, startPoint y: 119, endPoint x: 303, endPoint y: 238, distance: 119.3
click at [303, 238] on body "Kết quả [PERSON_NAME] ( 0 ) Bộ lọc No Data khoq8.cohai 1 [PERSON_NAME] Kho hàng…" at bounding box center [560, 262] width 1120 height 525
click at [196, 127] on div "[GEOGRAPHIC_DATA] - Krông Pa ([GEOGRAPHIC_DATA])" at bounding box center [180, 129] width 211 height 18
click at [196, 117] on span "Chọn tuyến" at bounding box center [180, 105] width 211 height 25
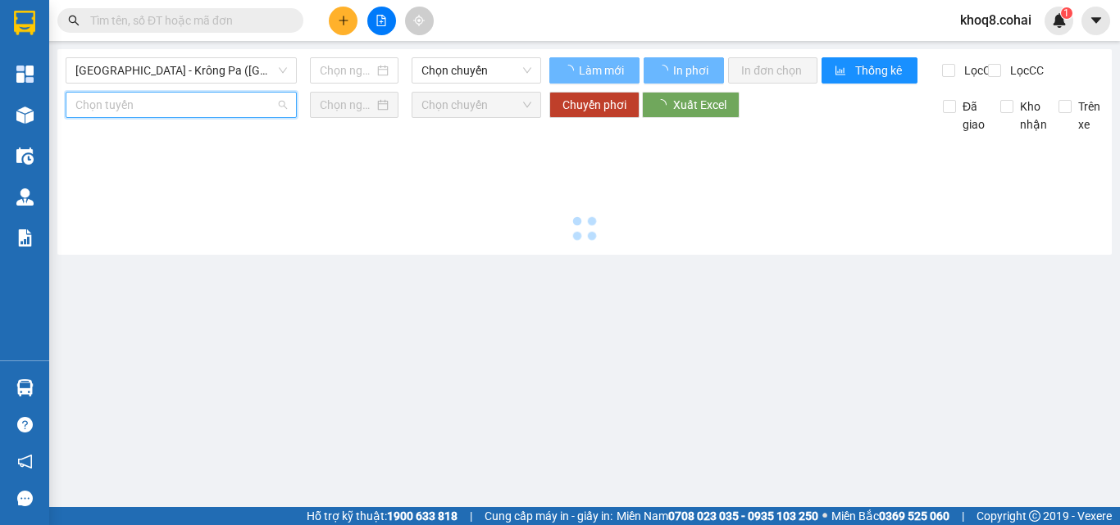
type input "[DATE]"
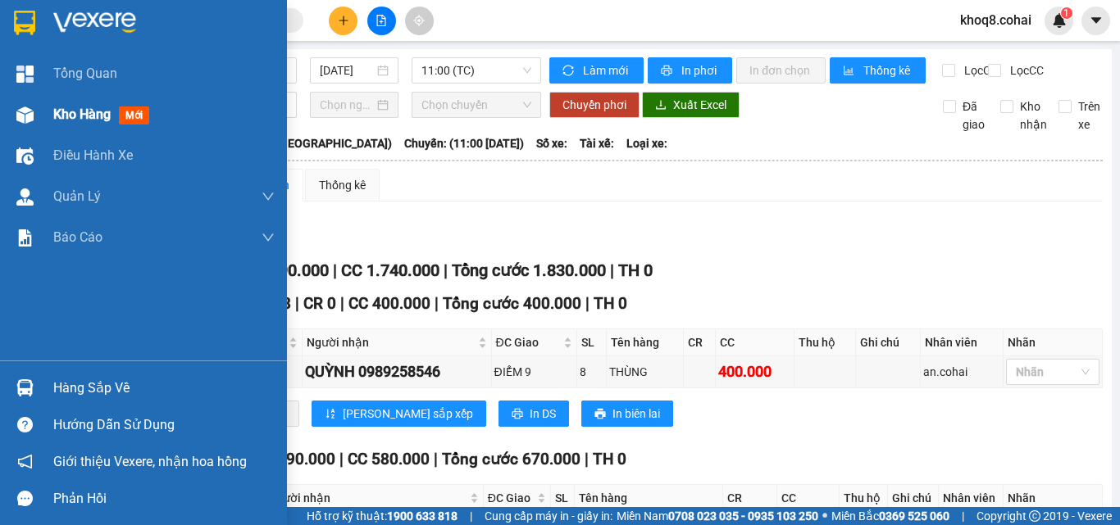
click at [20, 118] on img at bounding box center [24, 115] width 17 height 17
